Goal: Information Seeking & Learning: Compare options

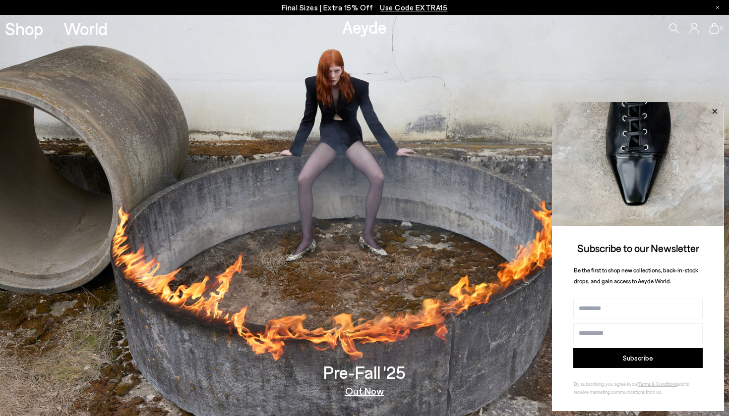
click at [717, 110] on icon at bounding box center [714, 111] width 13 height 13
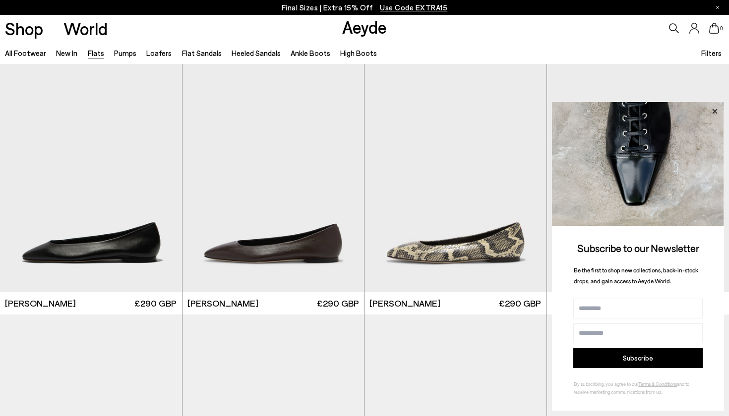
click at [714, 110] on icon at bounding box center [714, 111] width 13 height 13
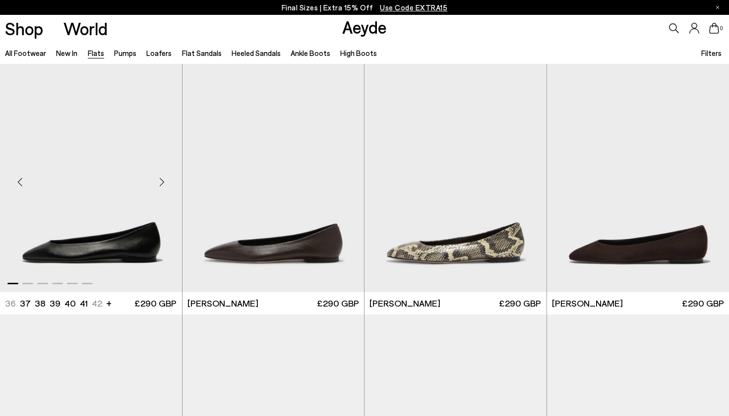
click at [164, 178] on div "Next slide" at bounding box center [162, 183] width 30 height 30
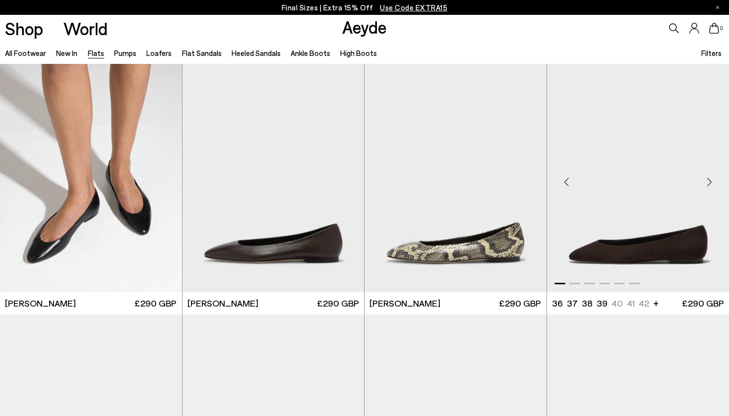
click at [708, 182] on div "Next slide" at bounding box center [709, 183] width 30 height 30
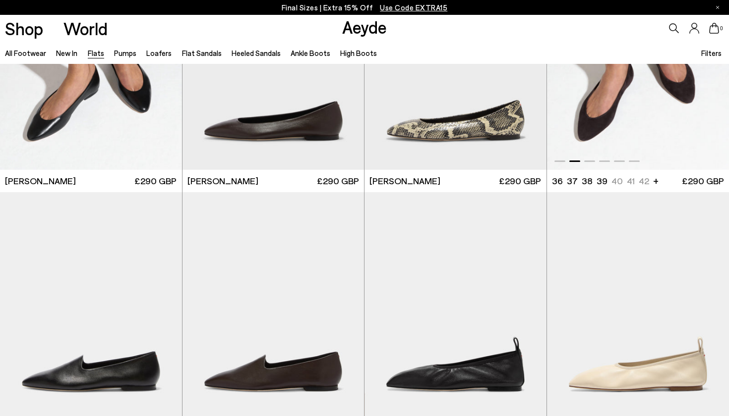
scroll to position [285, 0]
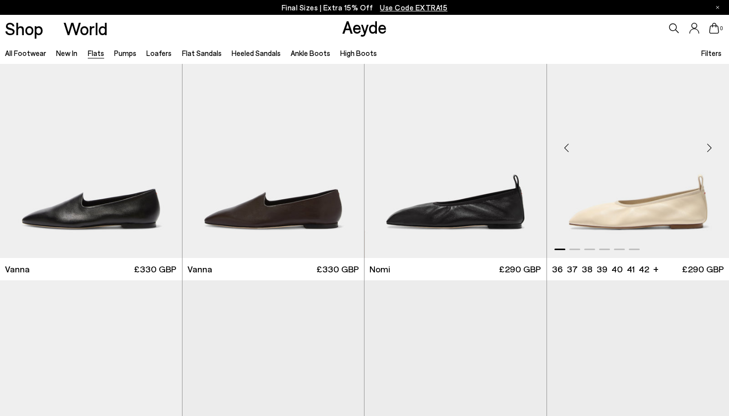
click at [707, 144] on div "Next slide" at bounding box center [709, 148] width 30 height 30
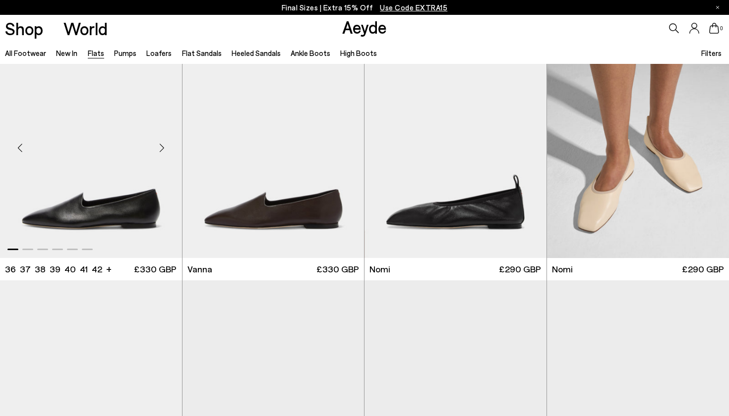
click at [160, 147] on div "Next slide" at bounding box center [162, 148] width 30 height 30
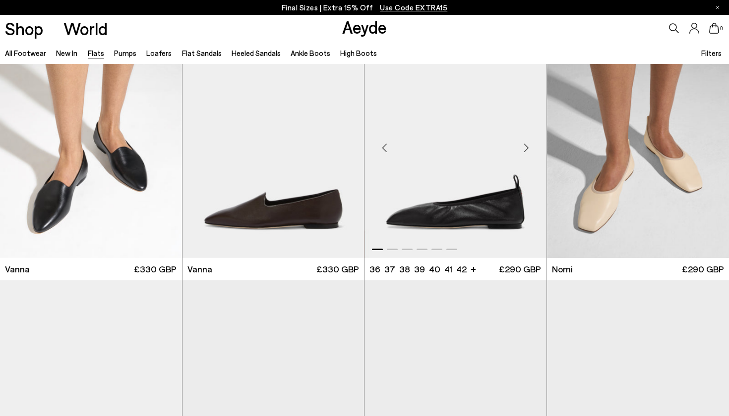
click at [522, 152] on div "Next slide" at bounding box center [526, 148] width 30 height 30
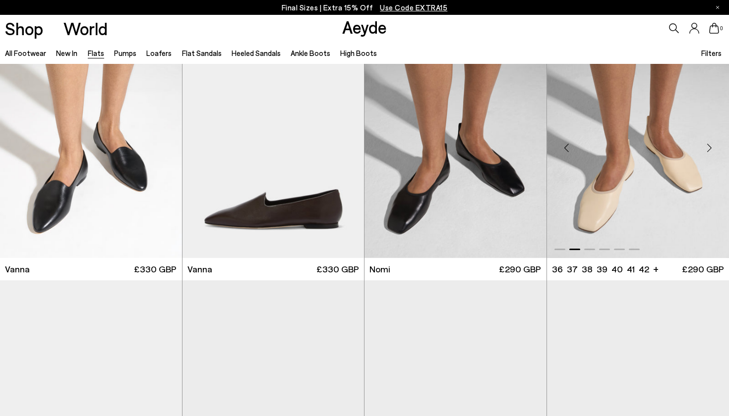
scroll to position [547, 0]
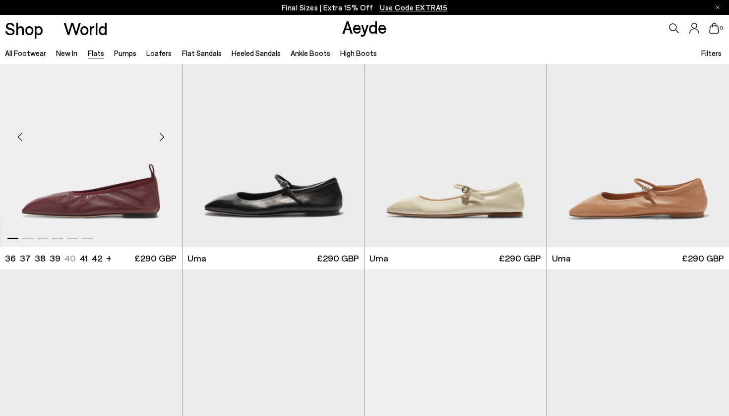
click at [159, 141] on div "Next slide" at bounding box center [162, 137] width 30 height 30
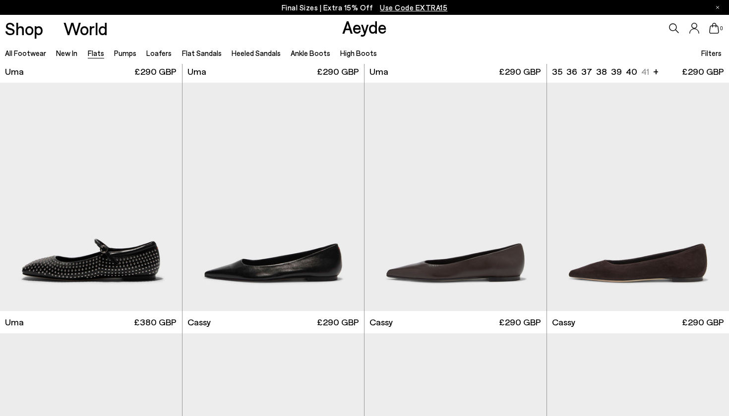
scroll to position [993, 0]
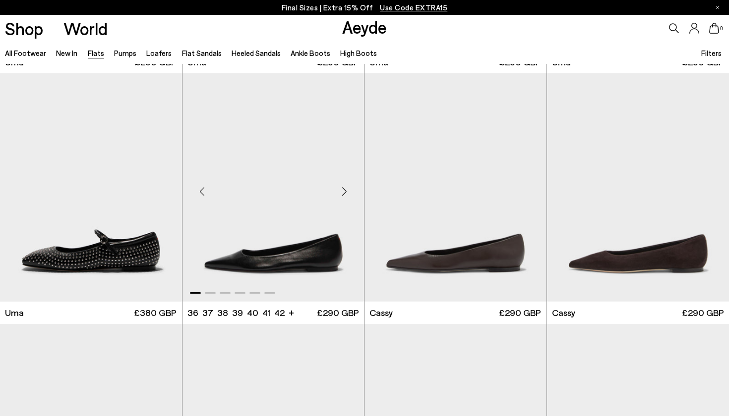
click at [345, 190] on div "Next slide" at bounding box center [344, 192] width 30 height 30
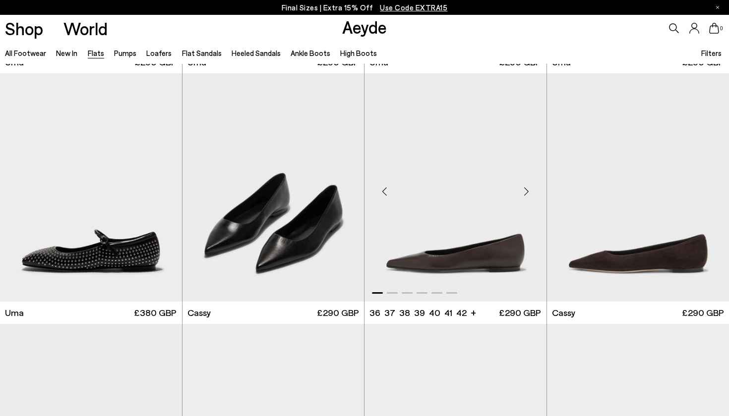
click at [525, 192] on div "Next slide" at bounding box center [526, 192] width 30 height 30
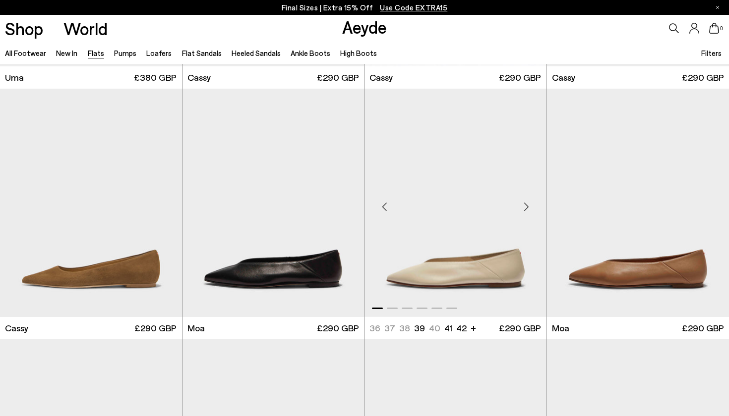
scroll to position [1230, 0]
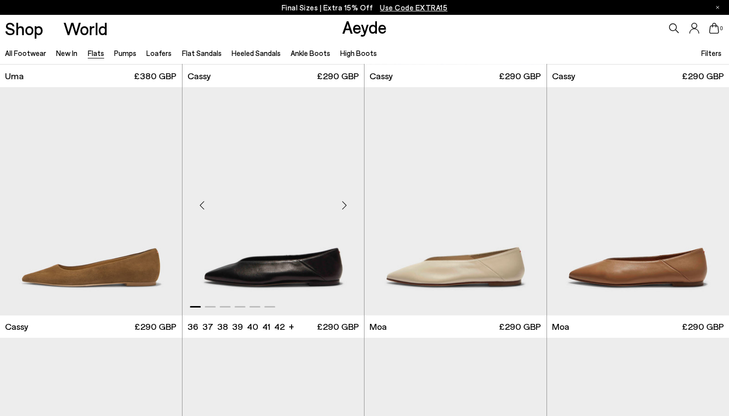
click at [346, 202] on div "Next slide" at bounding box center [344, 206] width 30 height 30
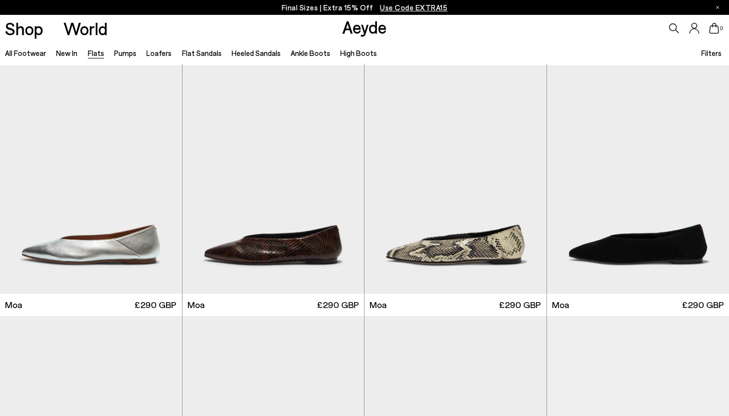
scroll to position [1522, 0]
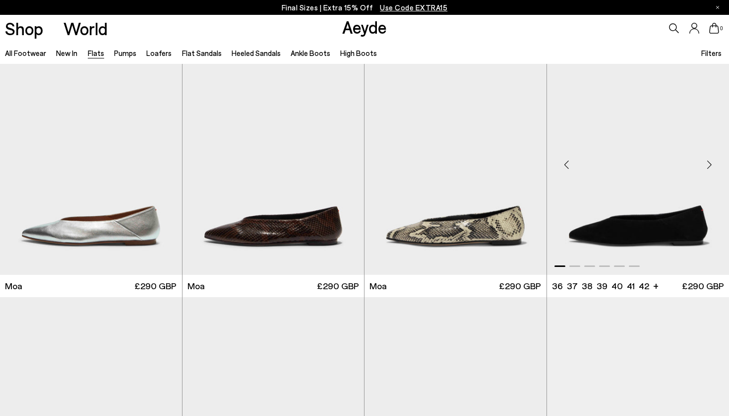
click at [705, 164] on div "Next slide" at bounding box center [709, 165] width 30 height 30
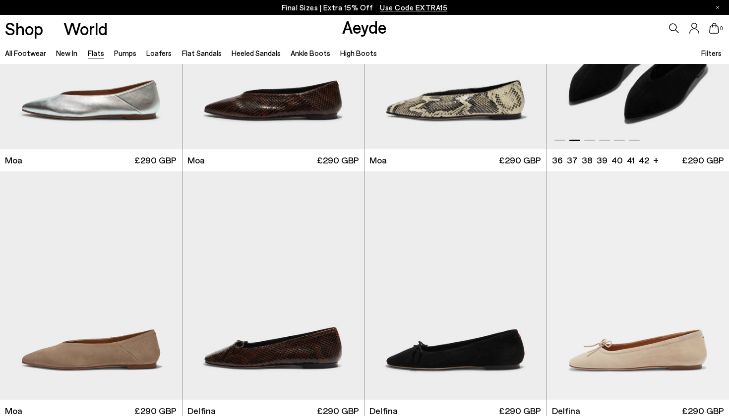
scroll to position [1775, 0]
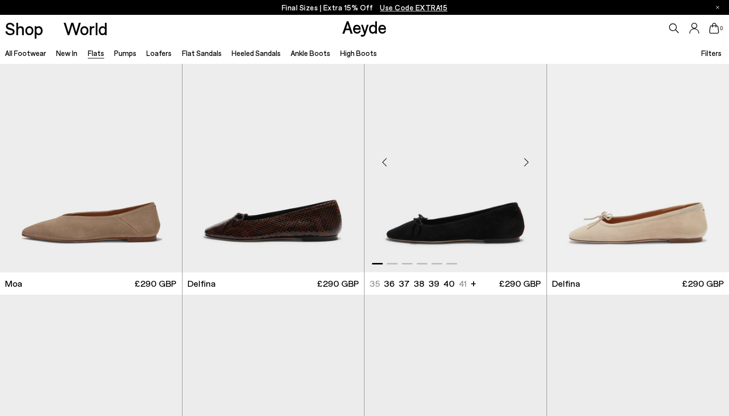
click at [525, 159] on div "Next slide" at bounding box center [526, 162] width 30 height 30
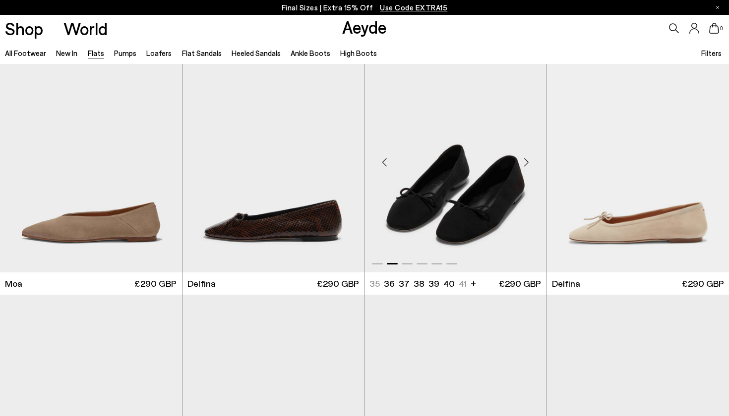
click at [525, 159] on div "Next slide" at bounding box center [526, 162] width 30 height 30
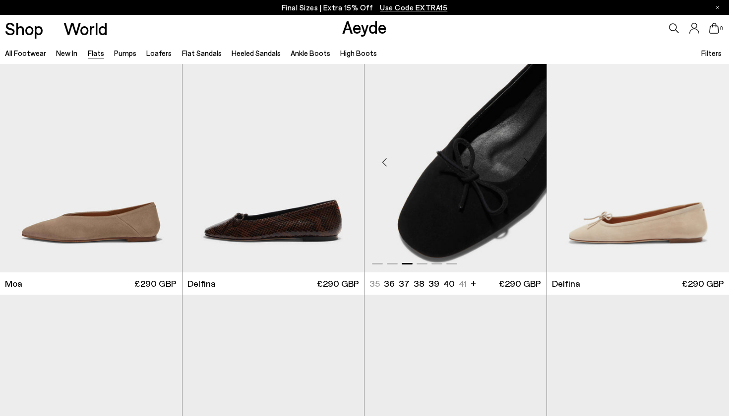
click at [491, 168] on img "3 / 6" at bounding box center [455, 158] width 182 height 228
click at [669, 173] on img "1 / 6" at bounding box center [638, 158] width 182 height 228
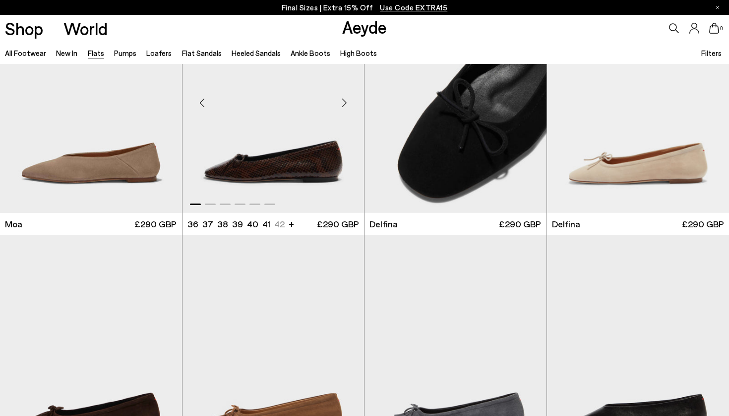
scroll to position [2007, 0]
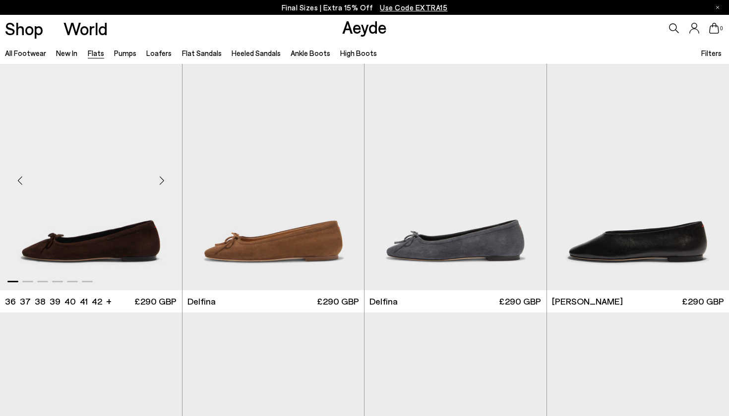
click at [163, 181] on div "Next slide" at bounding box center [162, 181] width 30 height 30
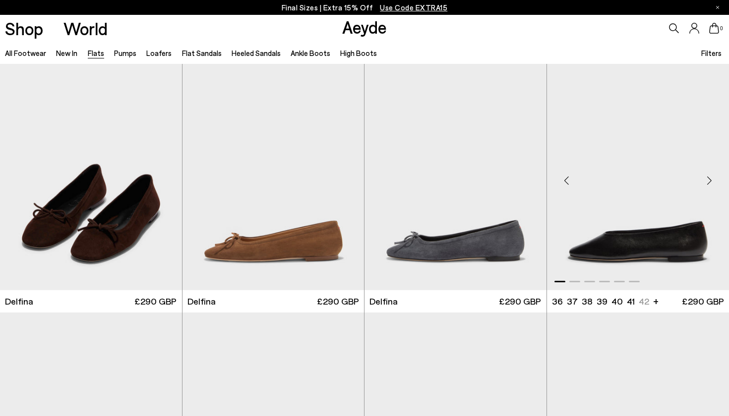
click at [707, 177] on div "Next slide" at bounding box center [709, 181] width 30 height 30
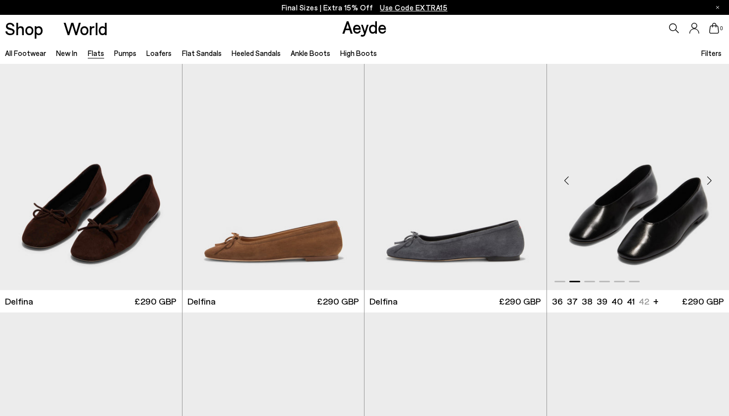
click at [707, 178] on div "Next slide" at bounding box center [709, 181] width 30 height 30
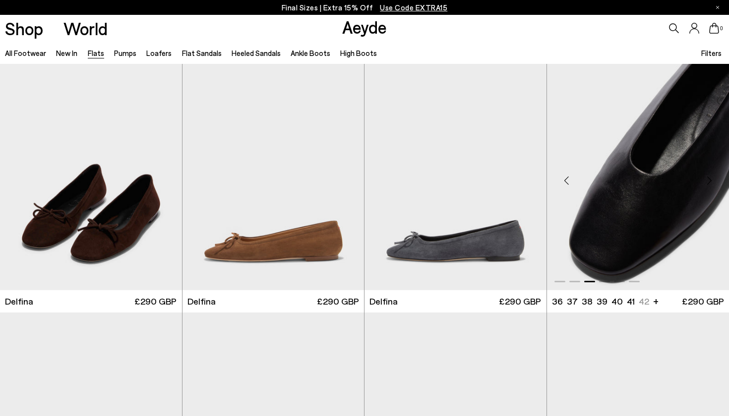
click at [707, 178] on div "Next slide" at bounding box center [709, 181] width 30 height 30
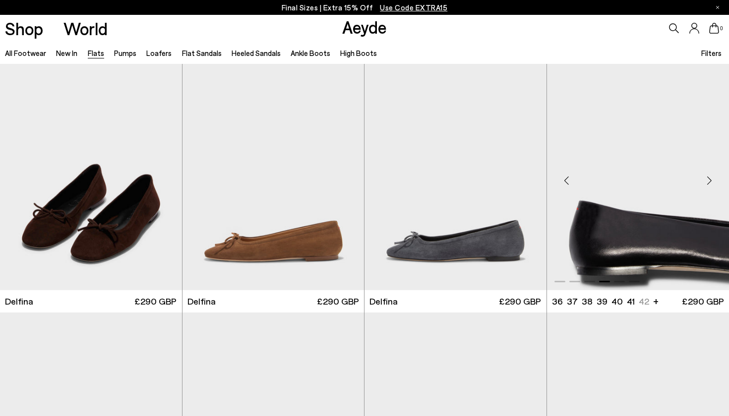
click at [678, 174] on img "4 / 6" at bounding box center [638, 176] width 182 height 228
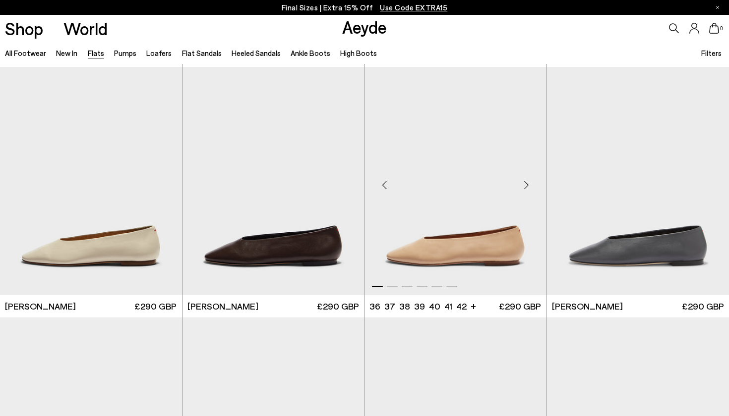
scroll to position [2251, 0]
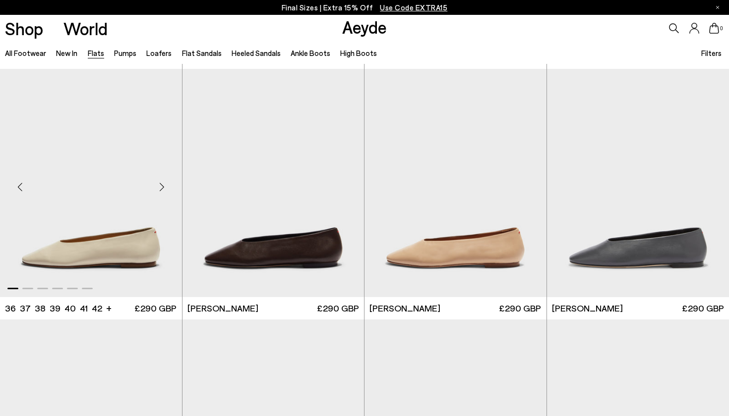
click at [163, 184] on div "Next slide" at bounding box center [162, 187] width 30 height 30
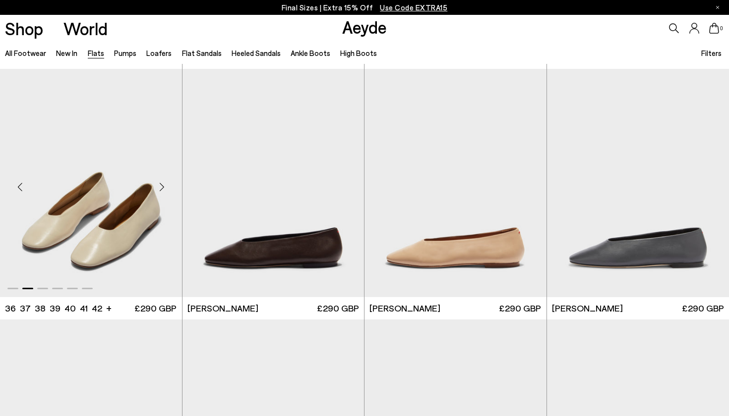
click at [163, 184] on div "Next slide" at bounding box center [162, 187] width 30 height 30
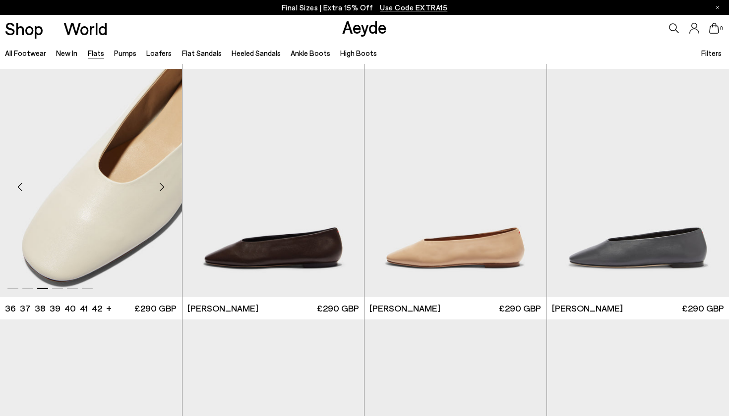
click at [126, 201] on img "3 / 6" at bounding box center [91, 183] width 182 height 228
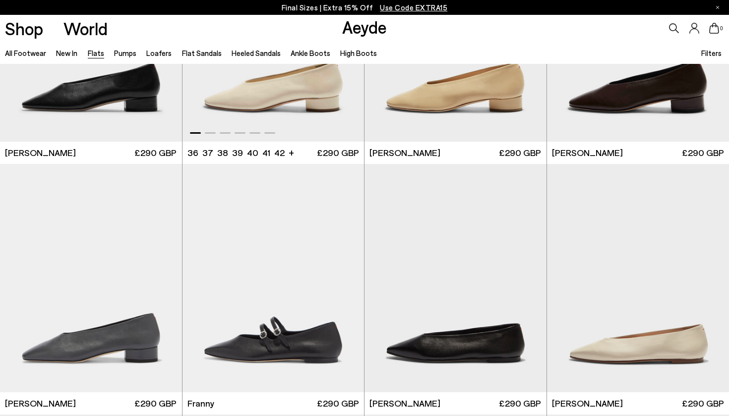
scroll to position [2813, 0]
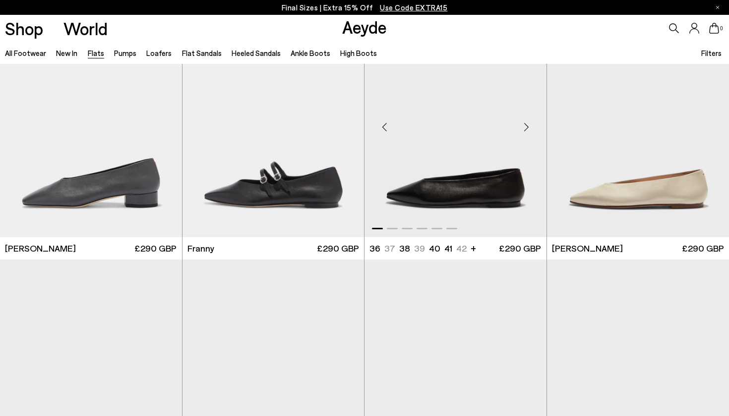
click at [530, 127] on div "Next slide" at bounding box center [526, 127] width 30 height 30
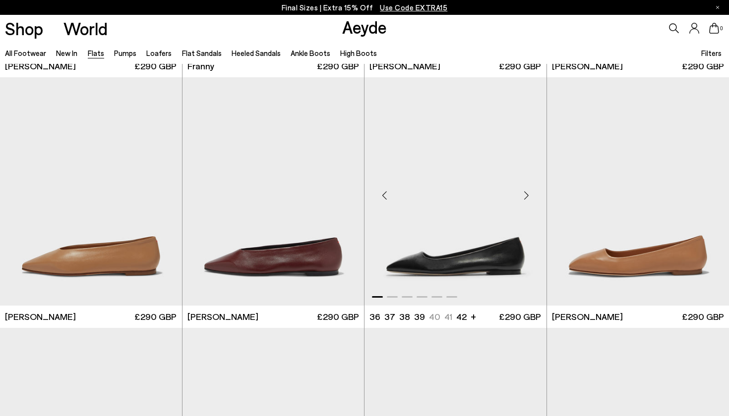
scroll to position [2996, 0]
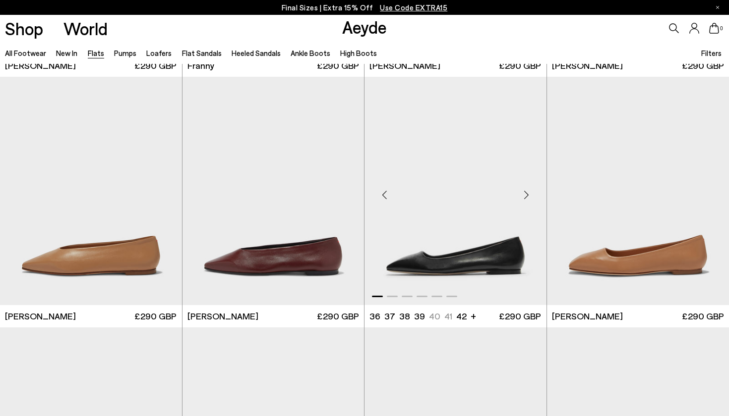
click at [528, 196] on div "Next slide" at bounding box center [526, 195] width 30 height 30
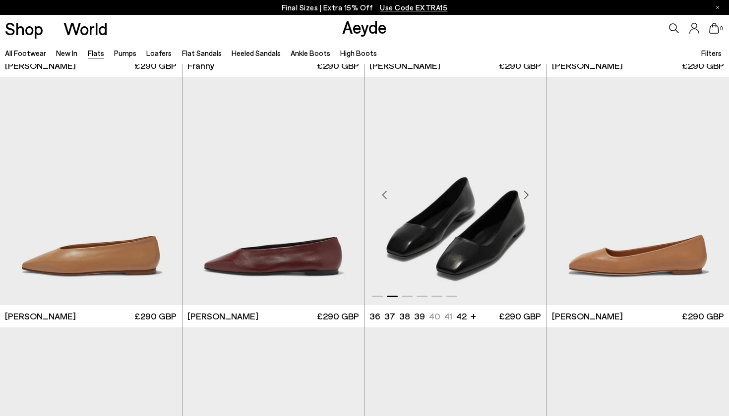
click at [528, 196] on div "Next slide" at bounding box center [526, 195] width 30 height 30
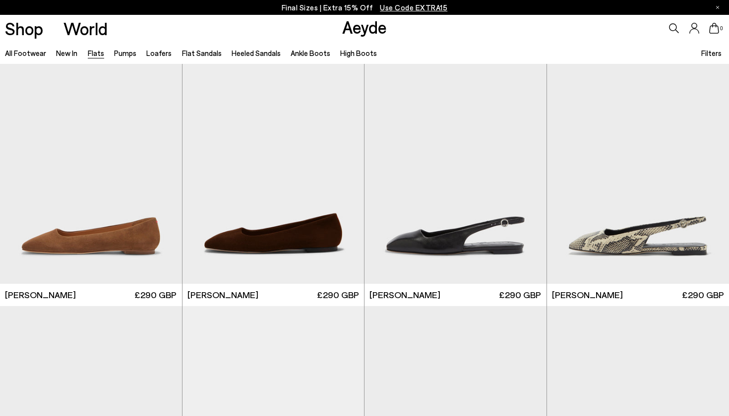
scroll to position [3294, 0]
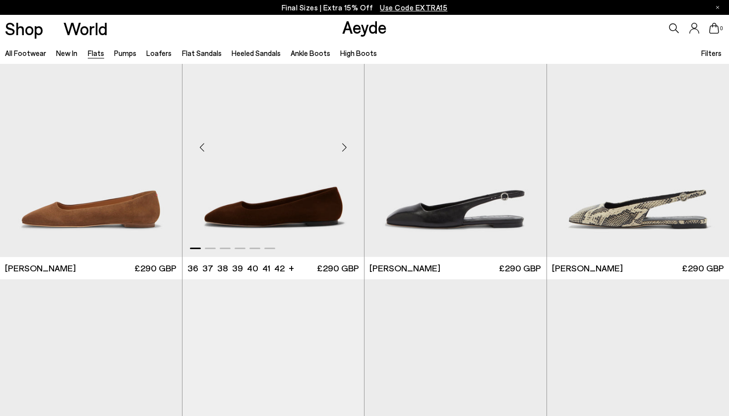
click at [343, 146] on div "Next slide" at bounding box center [344, 147] width 30 height 30
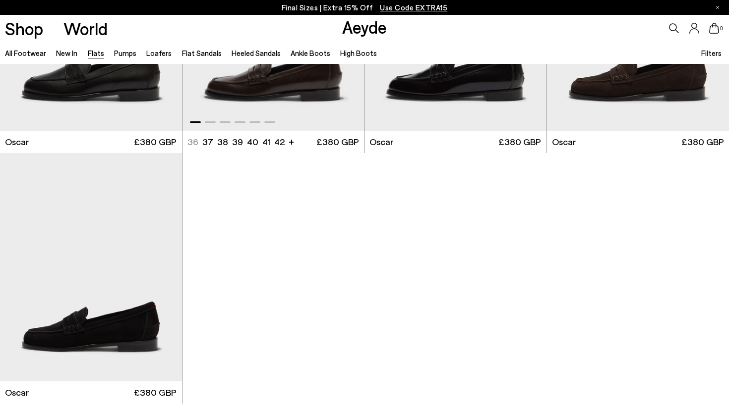
scroll to position [5292, 0]
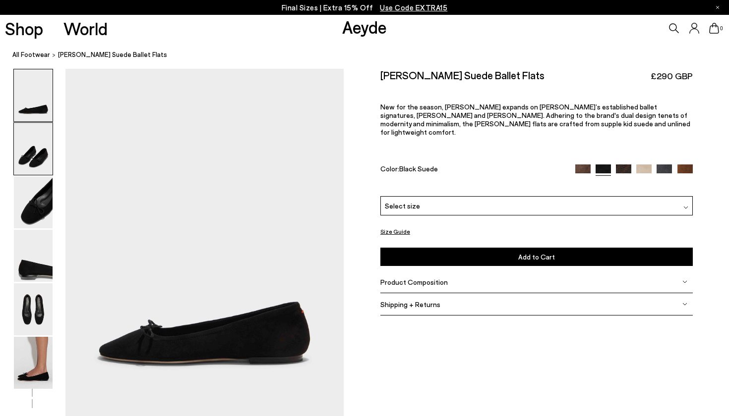
click at [36, 151] on img at bounding box center [33, 149] width 39 height 52
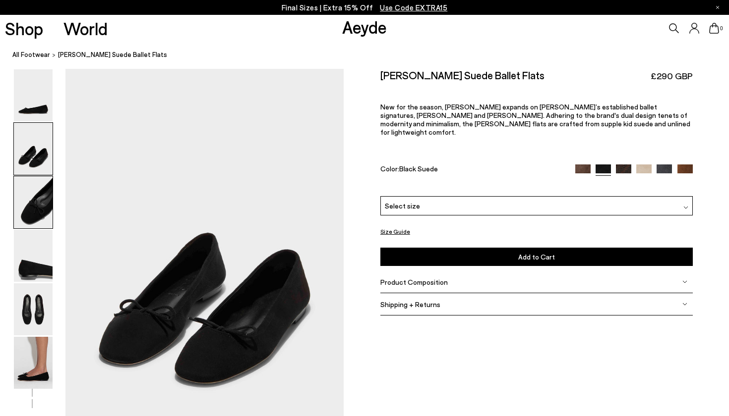
click at [34, 206] on img at bounding box center [33, 202] width 39 height 52
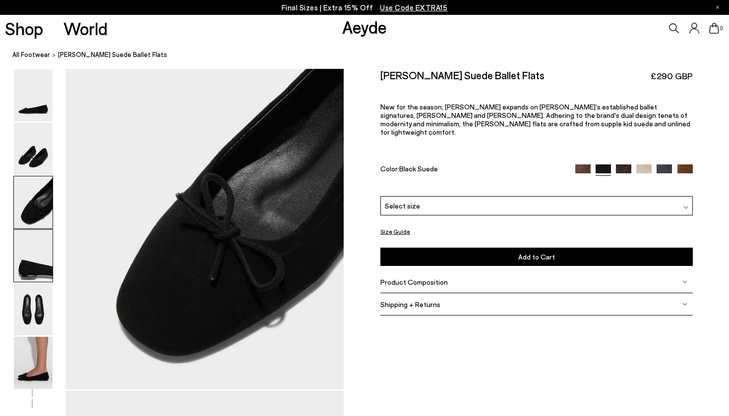
click at [36, 254] on img at bounding box center [33, 256] width 39 height 52
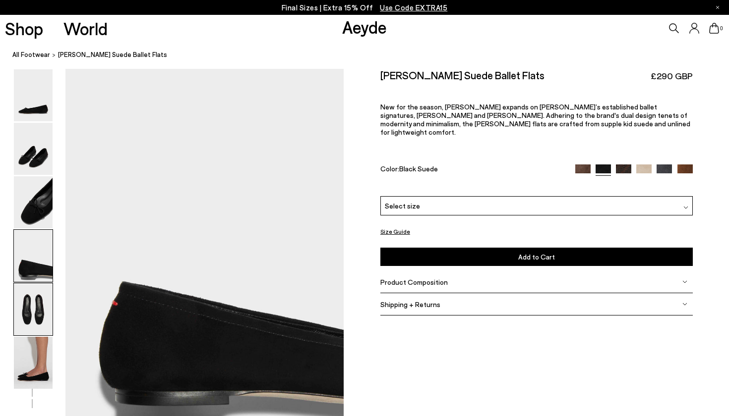
click at [27, 314] on img at bounding box center [33, 309] width 39 height 52
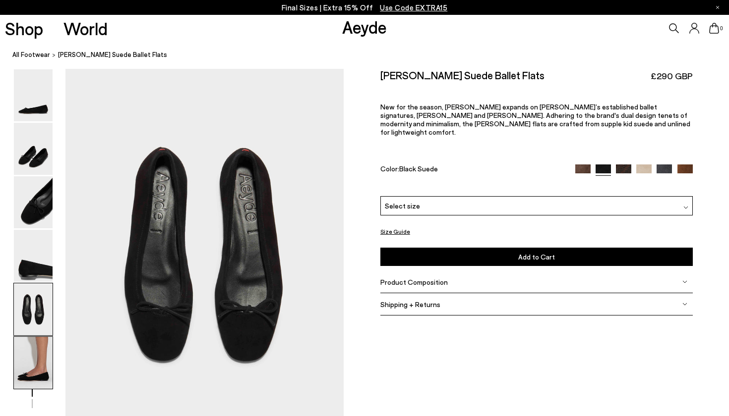
click at [30, 368] on img at bounding box center [33, 363] width 39 height 52
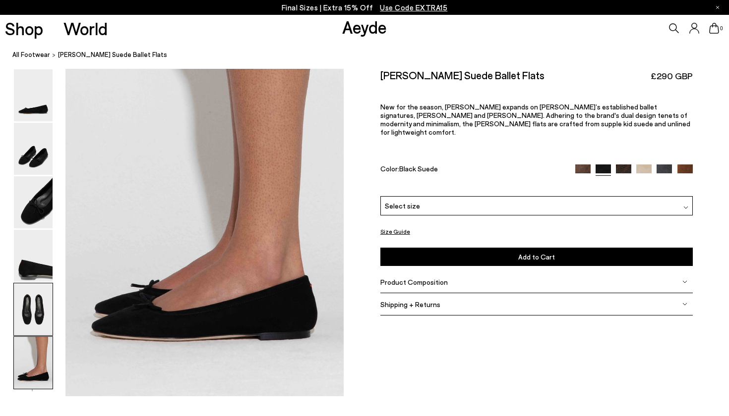
scroll to position [1907, 0]
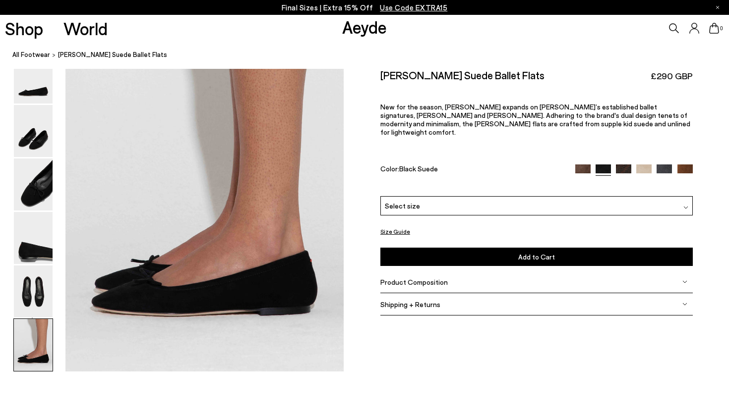
click at [672, 31] on icon at bounding box center [674, 28] width 10 height 10
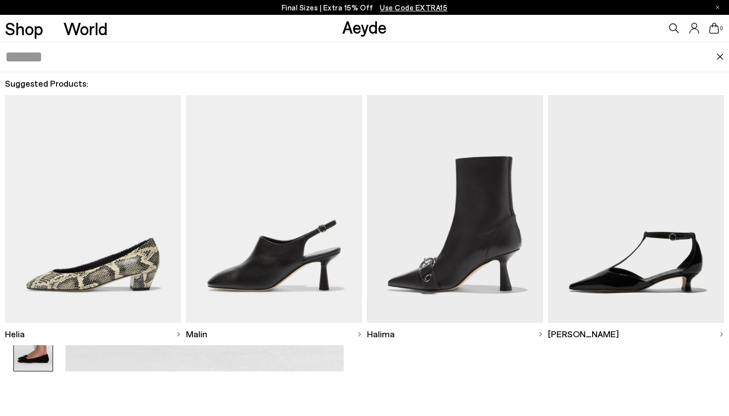
click at [398, 67] on input "text" at bounding box center [360, 57] width 711 height 30
paste input "*******"
type input "*******"
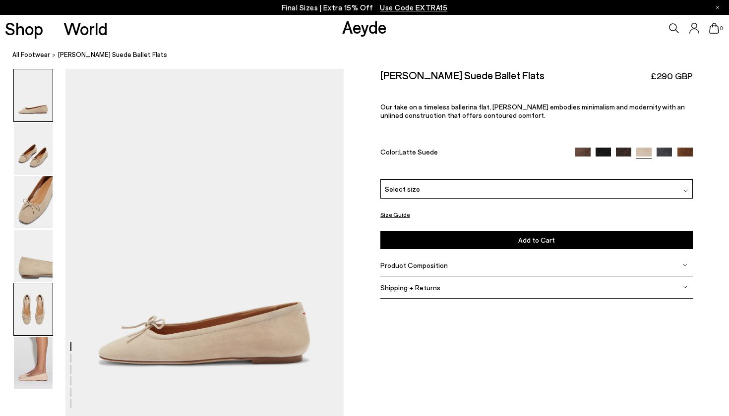
click at [31, 305] on img at bounding box center [33, 309] width 39 height 52
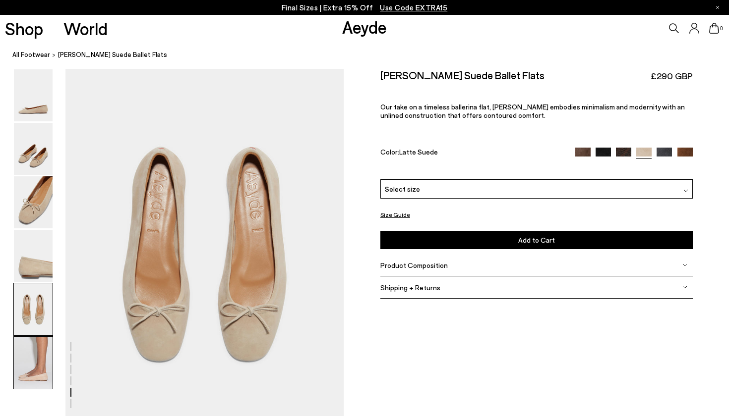
click at [28, 363] on img at bounding box center [33, 363] width 39 height 52
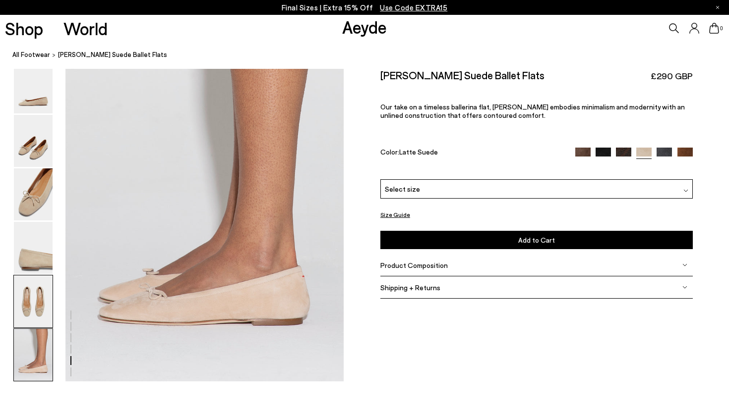
scroll to position [1907, 0]
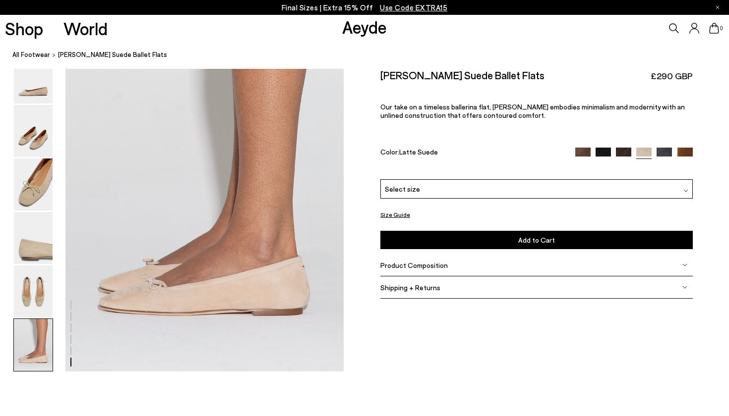
click at [398, 73] on h2 "Delfina Suede Ballet Flats" at bounding box center [462, 75] width 164 height 12
copy h2 "Delfina"
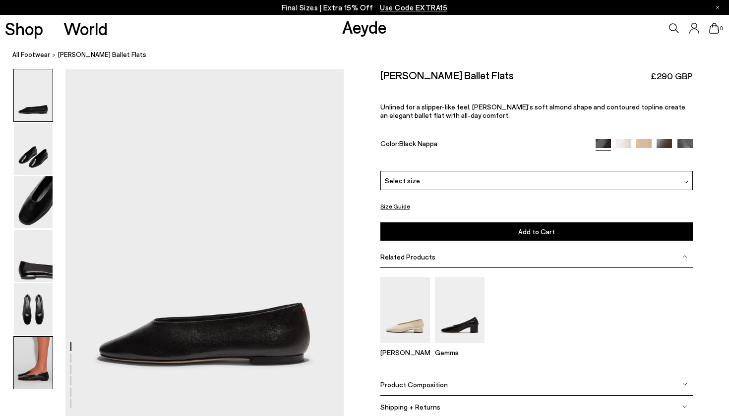
click at [35, 339] on img at bounding box center [33, 363] width 39 height 52
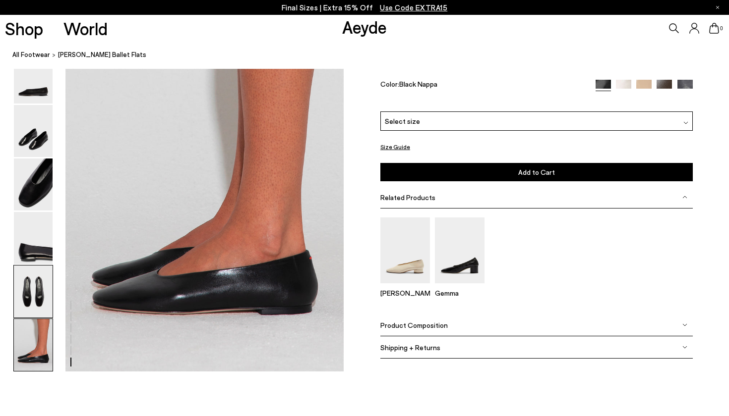
click at [32, 301] on img at bounding box center [33, 292] width 39 height 52
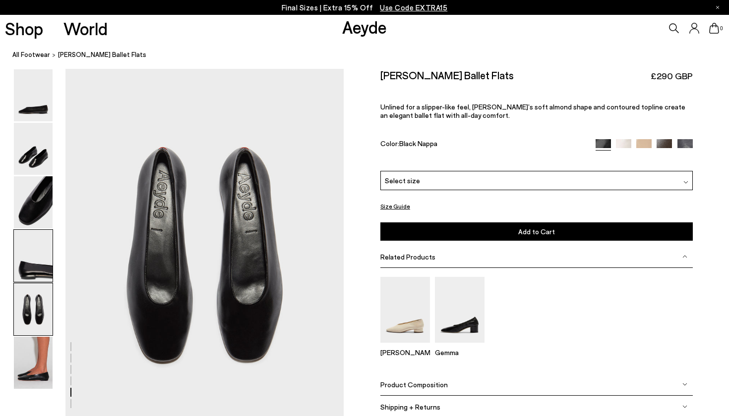
click at [40, 251] on img at bounding box center [33, 256] width 39 height 52
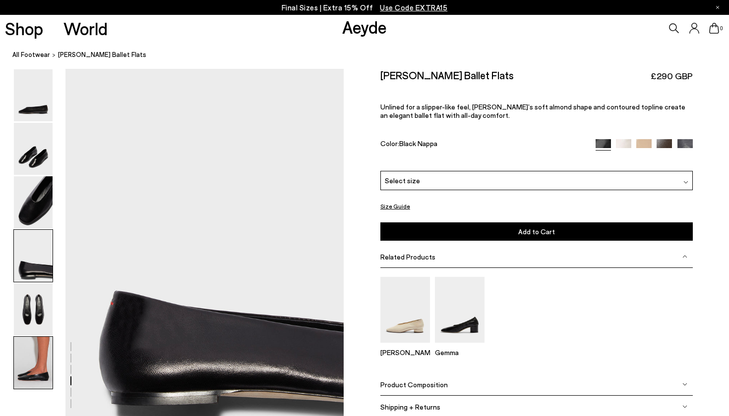
click at [31, 383] on img at bounding box center [33, 363] width 39 height 52
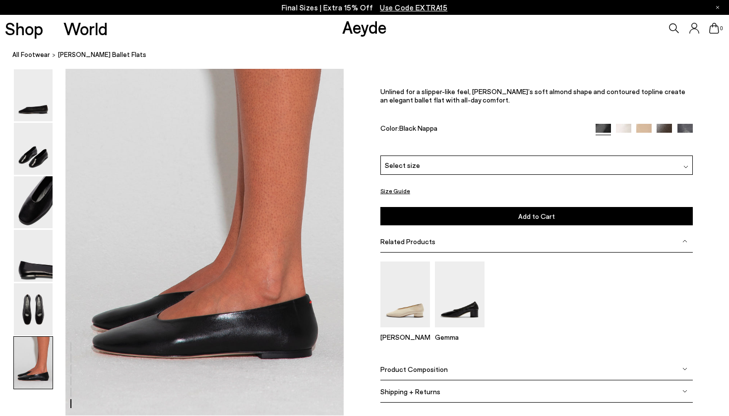
scroll to position [1907, 0]
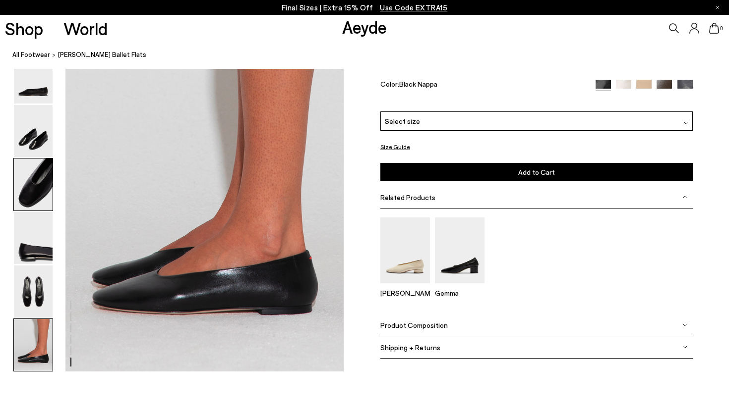
click at [35, 179] on img at bounding box center [33, 185] width 39 height 52
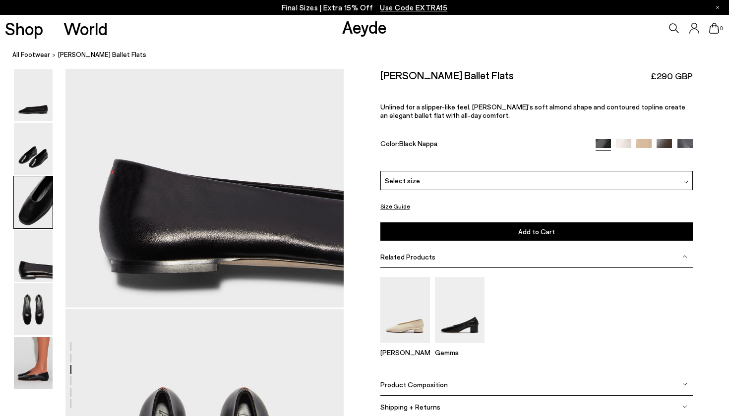
scroll to position [722, 0]
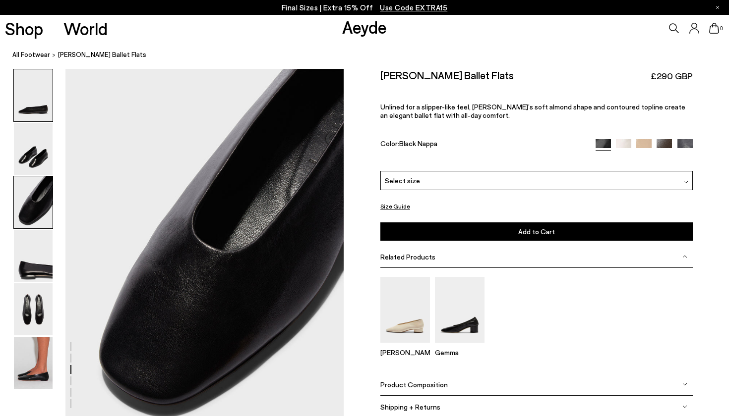
click at [47, 94] on img at bounding box center [33, 95] width 39 height 52
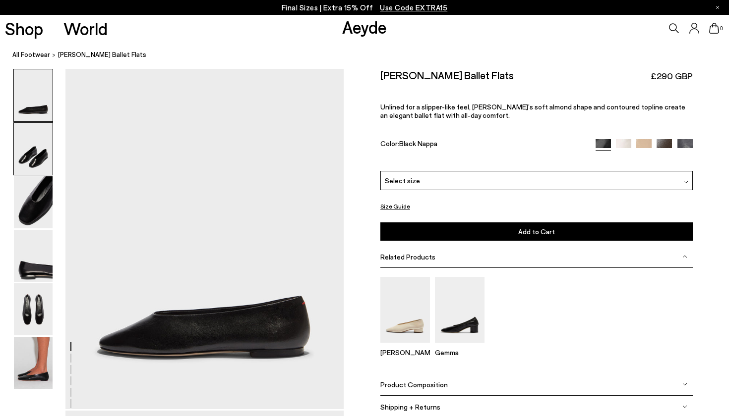
scroll to position [0, 0]
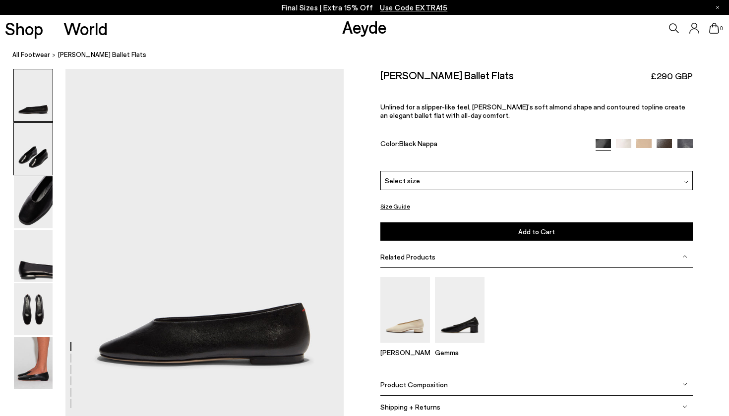
click at [33, 165] on img at bounding box center [33, 149] width 39 height 52
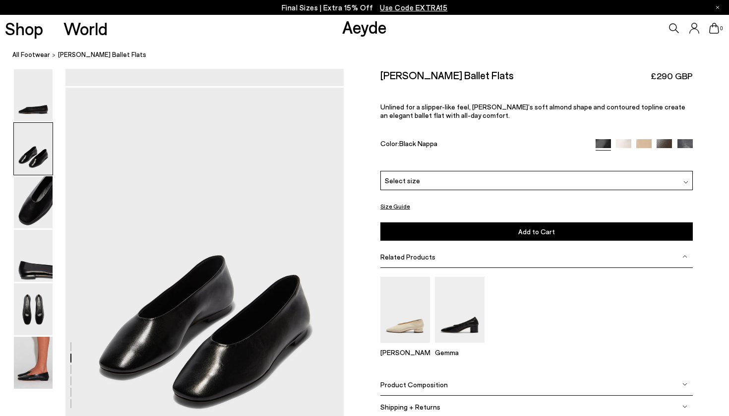
scroll to position [349, 0]
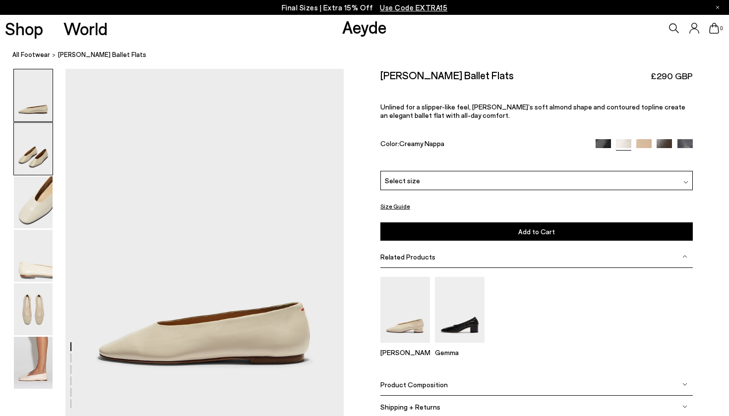
click at [24, 157] on img at bounding box center [33, 149] width 39 height 52
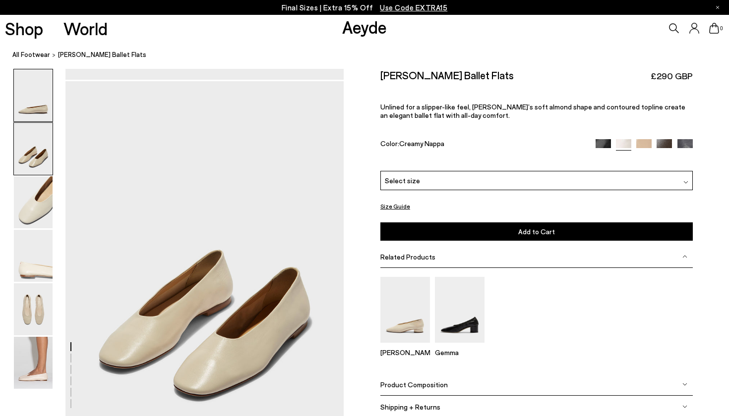
scroll to position [349, 0]
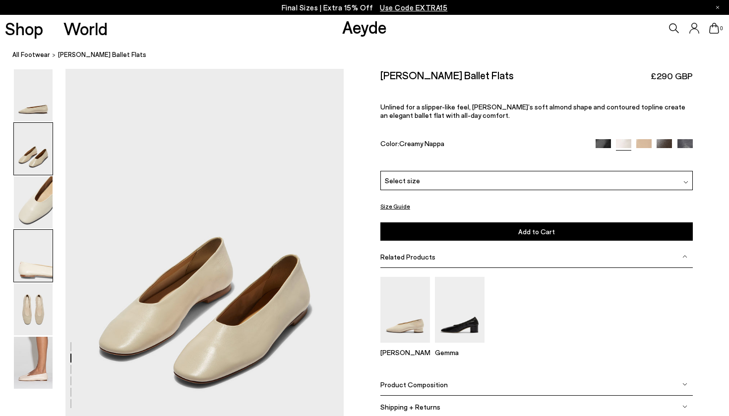
click at [27, 235] on img at bounding box center [33, 256] width 39 height 52
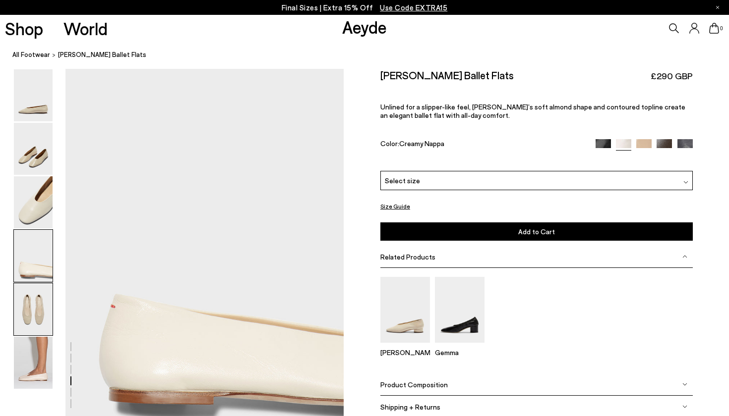
click at [25, 310] on img at bounding box center [33, 309] width 39 height 52
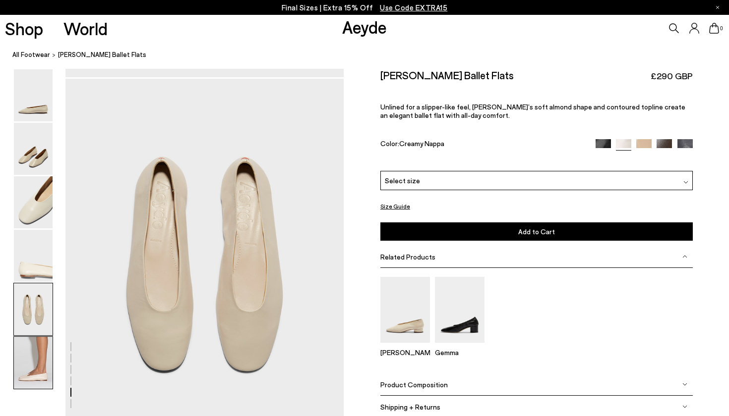
scroll to position [1467, 0]
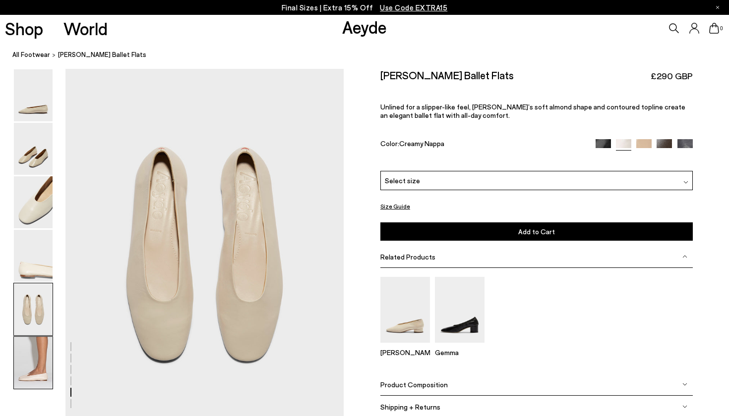
click at [35, 362] on img at bounding box center [33, 363] width 39 height 52
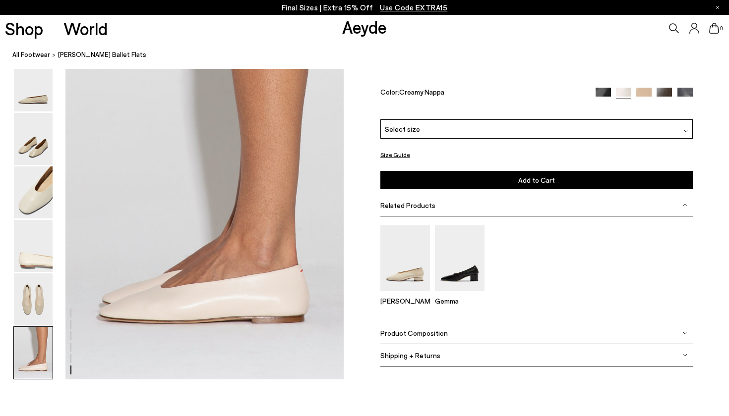
scroll to position [1907, 0]
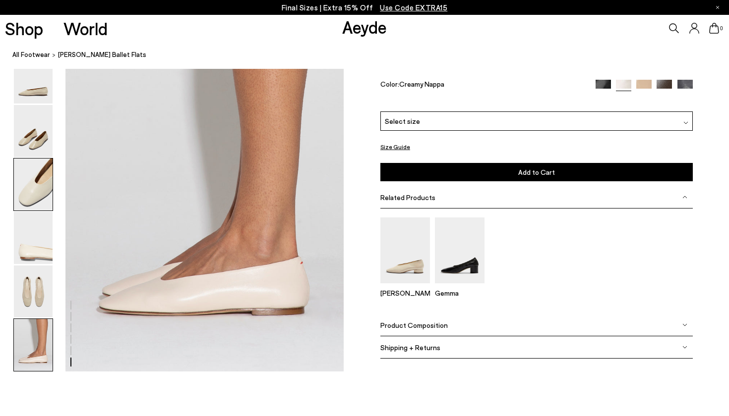
click at [33, 183] on img at bounding box center [33, 185] width 39 height 52
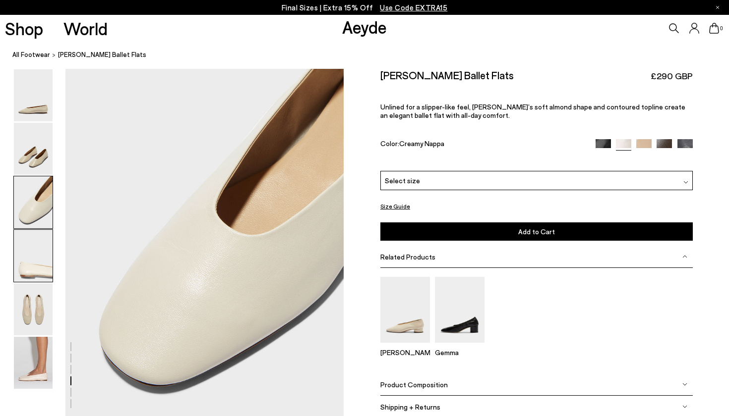
scroll to position [722, 0]
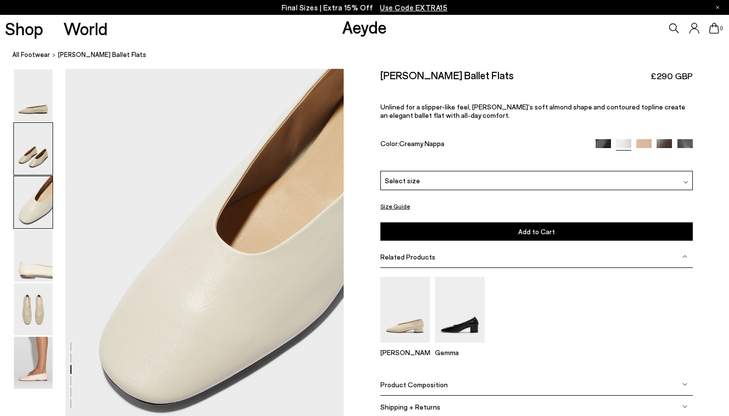
click at [38, 139] on img at bounding box center [33, 149] width 39 height 52
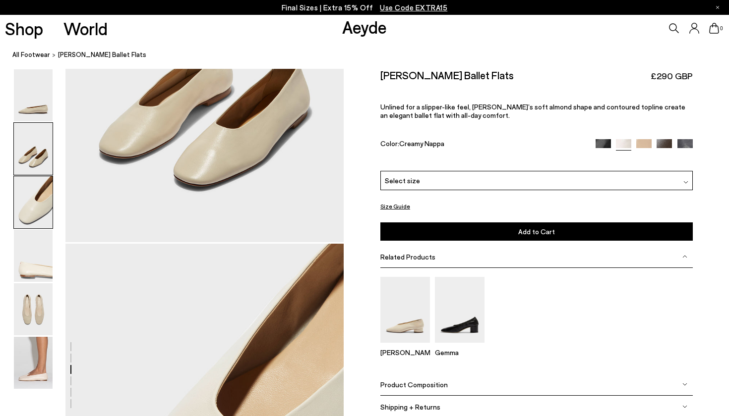
scroll to position [349, 0]
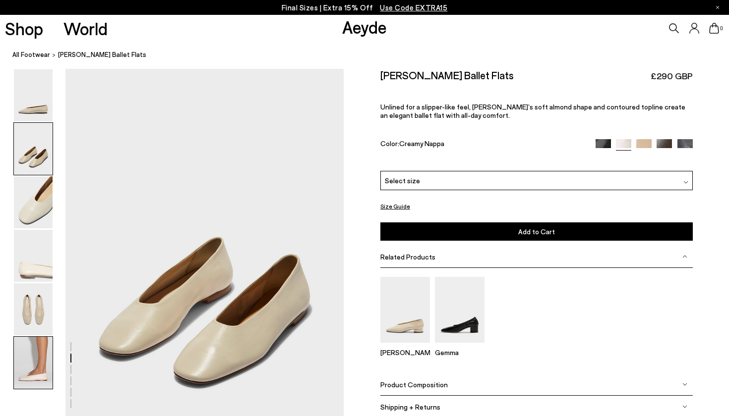
click at [35, 347] on img at bounding box center [33, 363] width 39 height 52
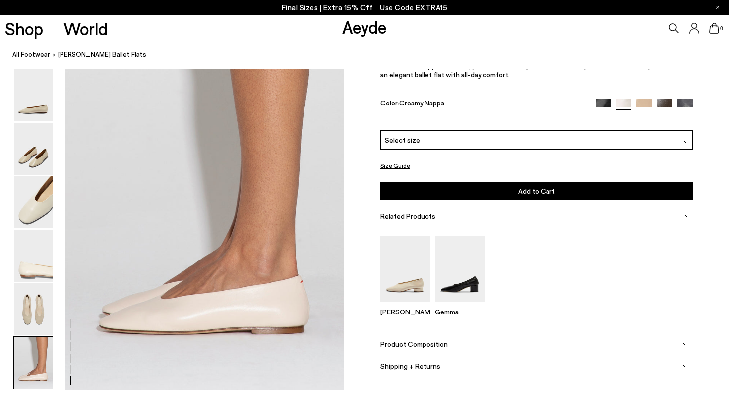
scroll to position [1907, 0]
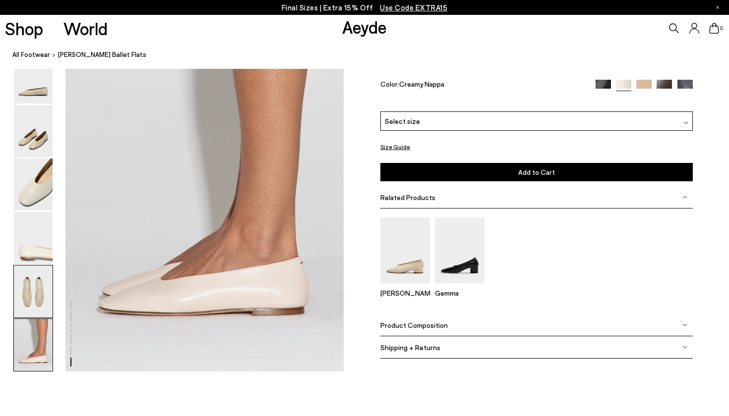
click at [33, 291] on img at bounding box center [33, 292] width 39 height 52
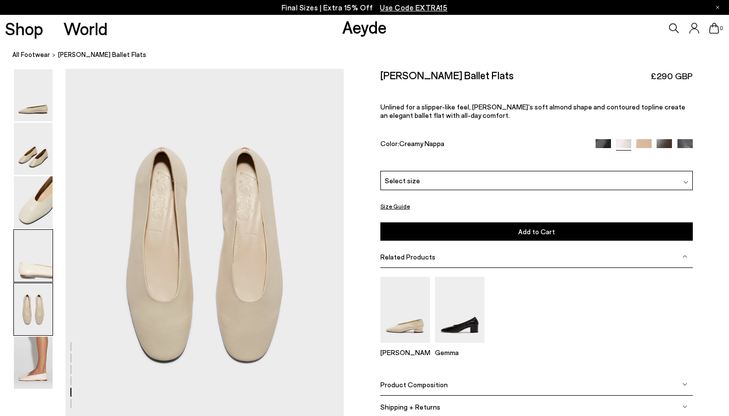
click at [36, 257] on img at bounding box center [33, 256] width 39 height 52
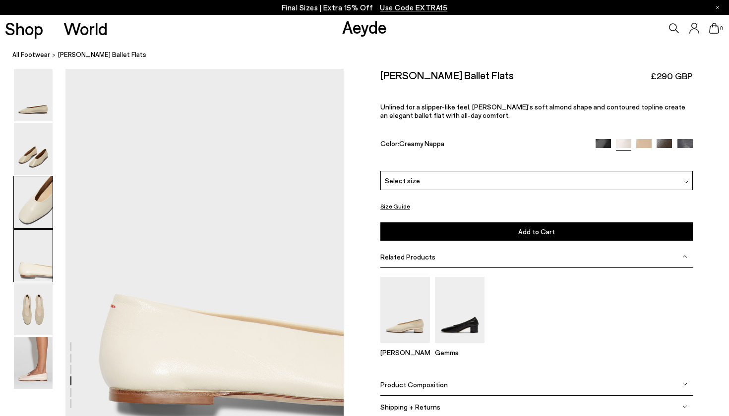
click at [44, 198] on img at bounding box center [33, 202] width 39 height 52
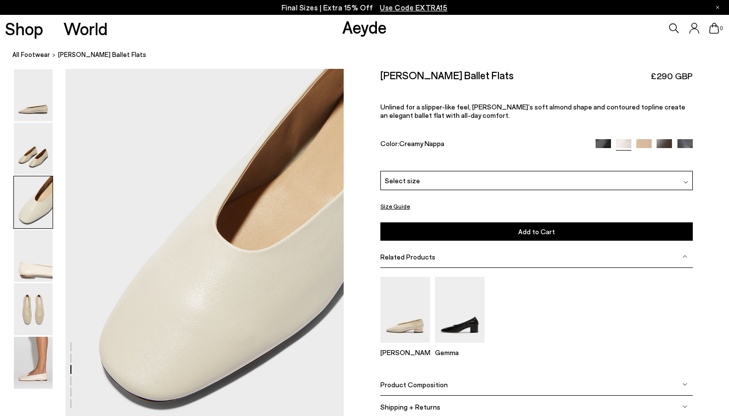
scroll to position [722, 0]
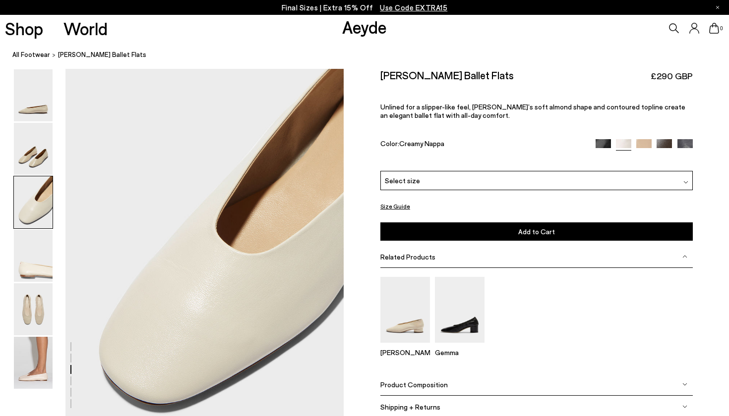
click at [390, 75] on h2 "[PERSON_NAME] Ballet Flats" at bounding box center [446, 75] width 133 height 12
copy h2 "[PERSON_NAME]"
